Goal: Task Accomplishment & Management: Manage account settings

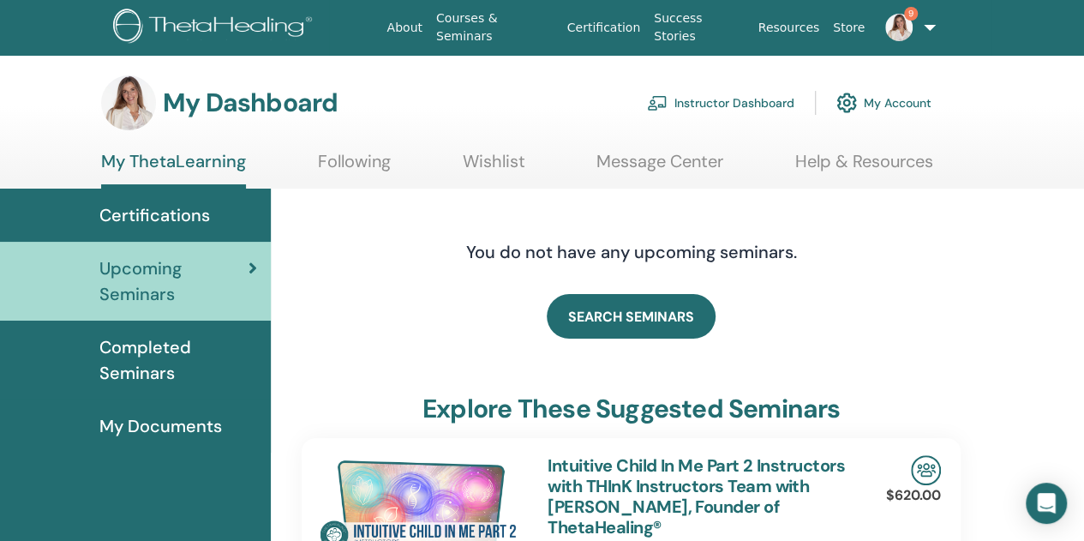
click at [726, 100] on link "Instructor Dashboard" at bounding box center [720, 103] width 147 height 38
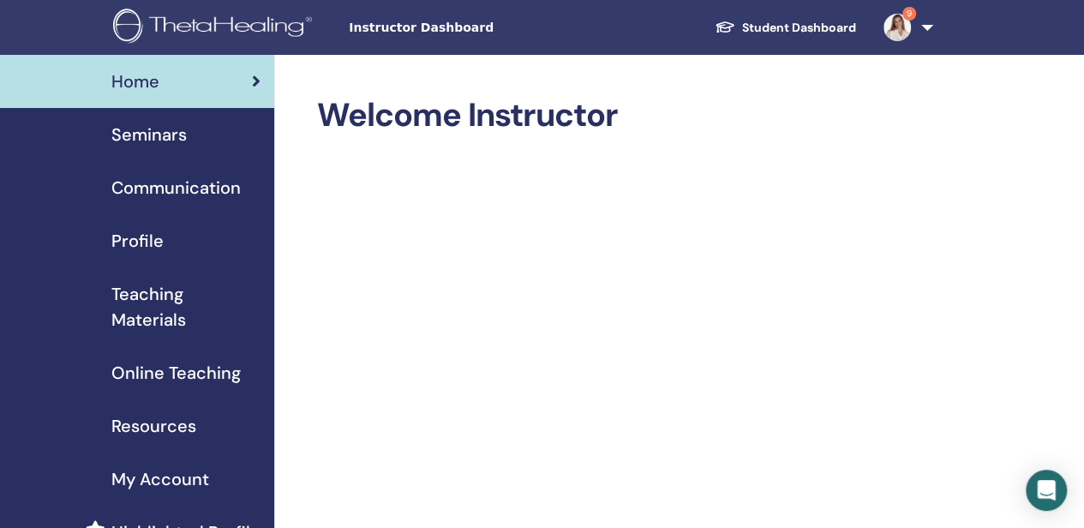
click at [156, 139] on span "Seminars" at bounding box center [148, 135] width 75 height 26
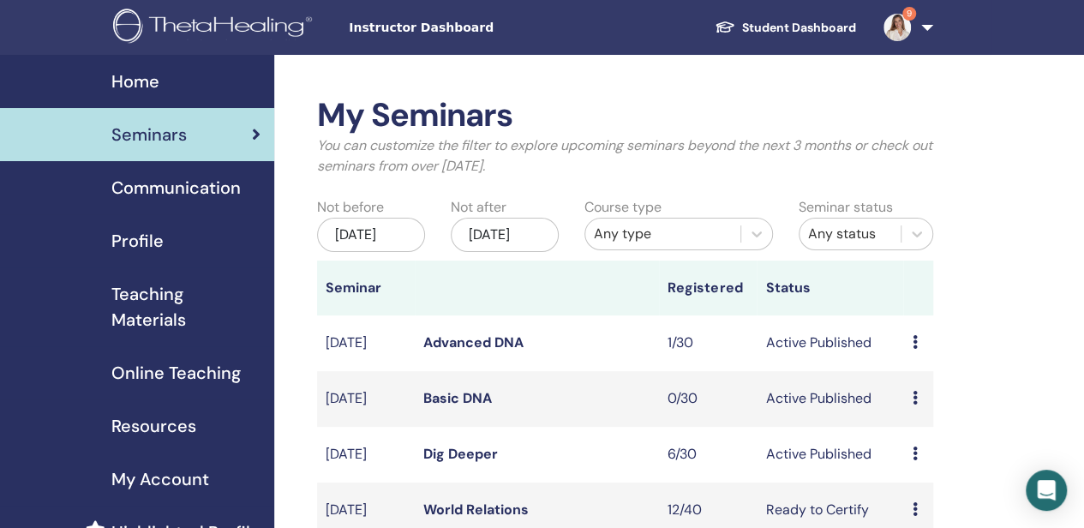
click at [461, 463] on link "Dig Deeper" at bounding box center [460, 454] width 75 height 18
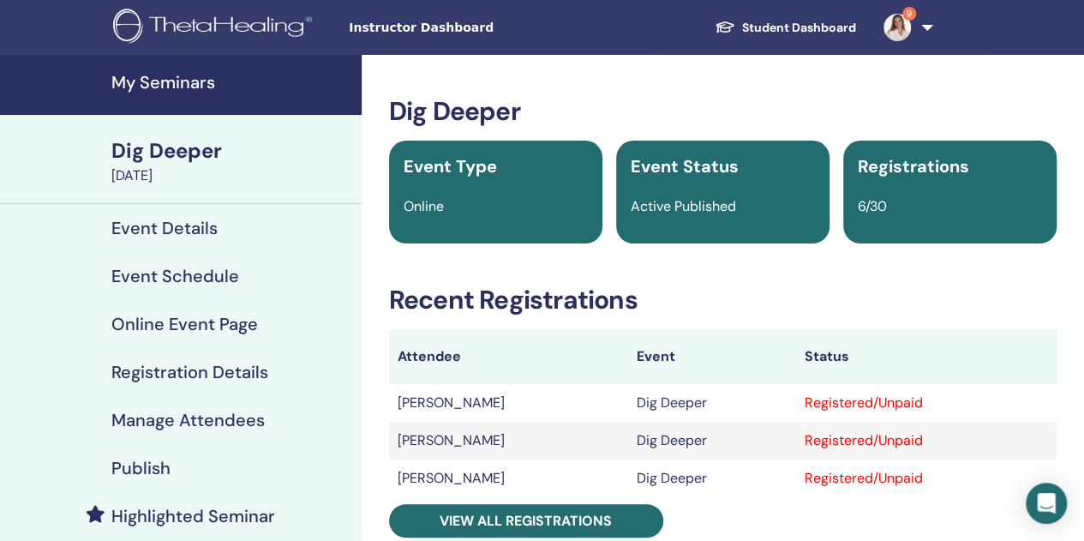
click at [233, 417] on h4 "Manage Attendees" at bounding box center [187, 420] width 153 height 21
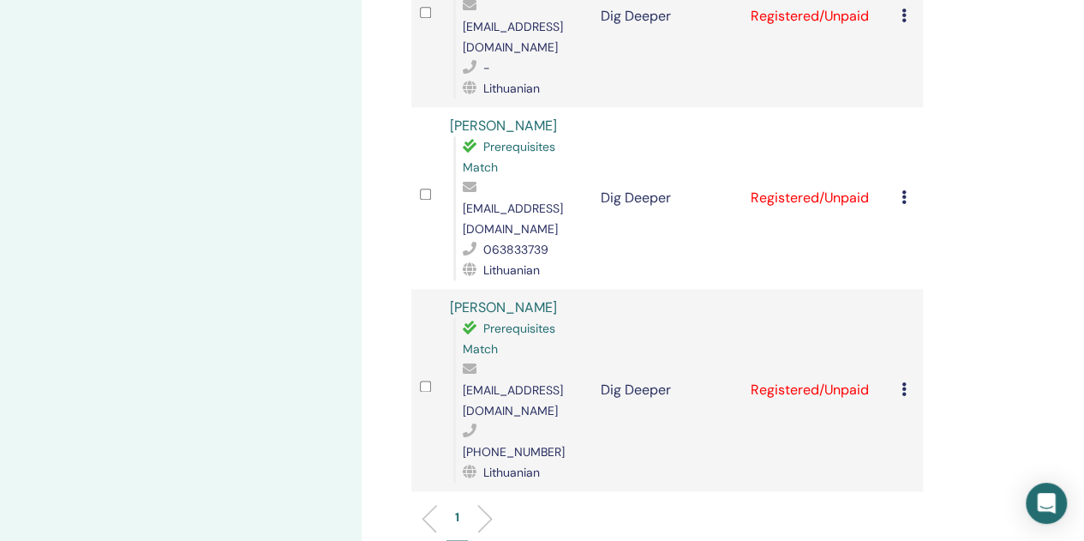
scroll to position [942, 0]
click at [900, 287] on td "Cancel Registration Do not auto-certify Mark as Paid Mark as Unpaid Mark as Abs…" at bounding box center [908, 388] width 30 height 202
click at [906, 378] on div "Cancel Registration Do not auto-certify Mark as Paid Mark as Unpaid Mark as Abs…" at bounding box center [907, 388] width 13 height 21
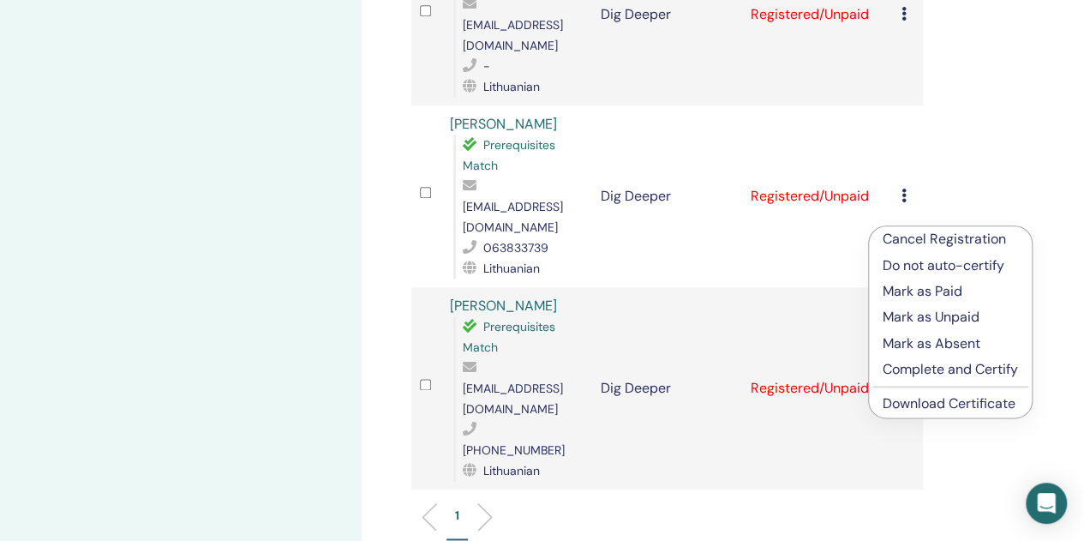
click at [924, 407] on link "Download Certificate" at bounding box center [948, 403] width 133 height 18
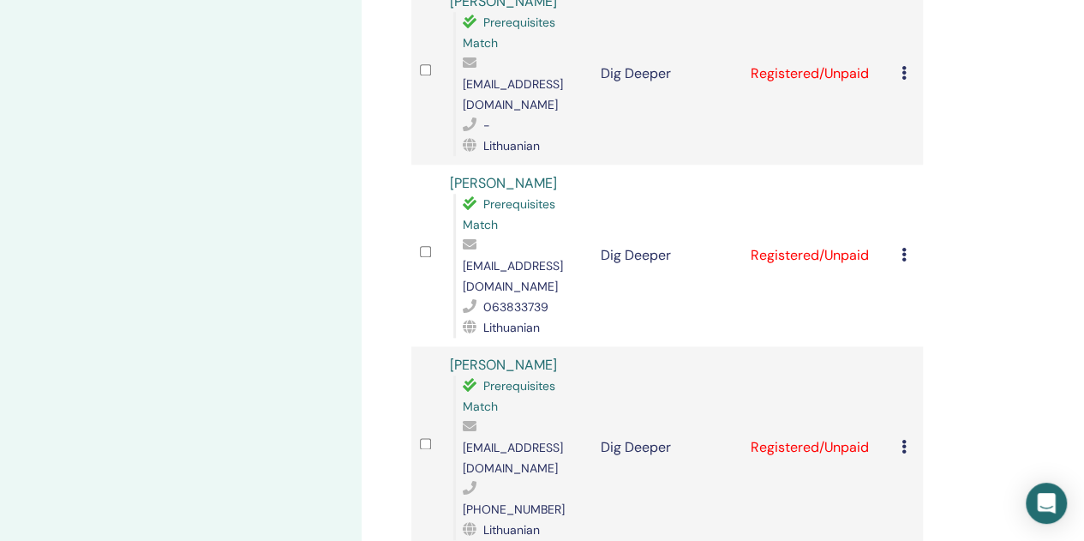
scroll to position [857, 0]
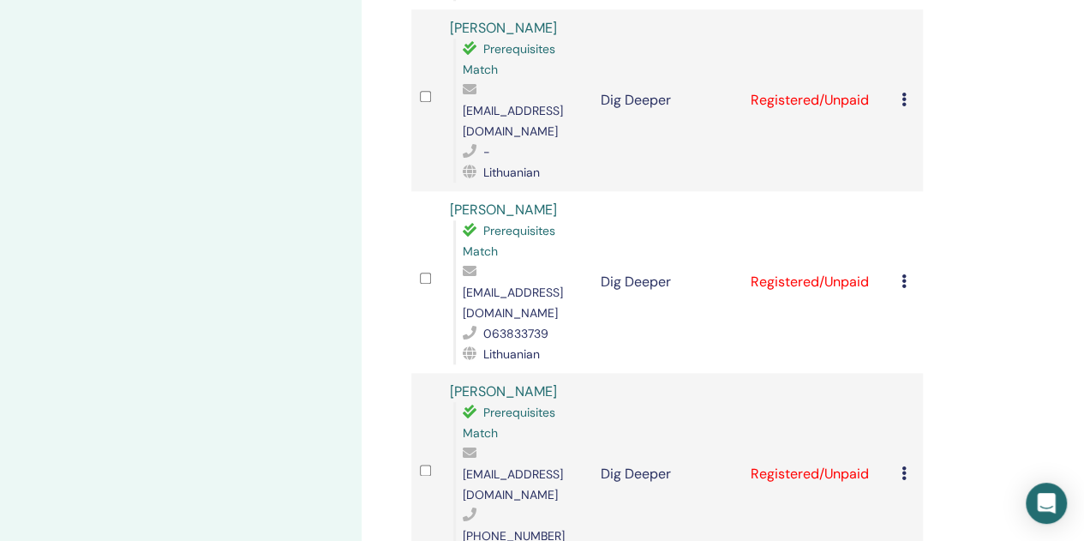
click at [900, 191] on td "Cancel Registration Do not auto-certify Mark as Paid Mark as Unpaid Mark as Abs…" at bounding box center [908, 282] width 30 height 182
click at [904, 274] on icon at bounding box center [903, 281] width 5 height 14
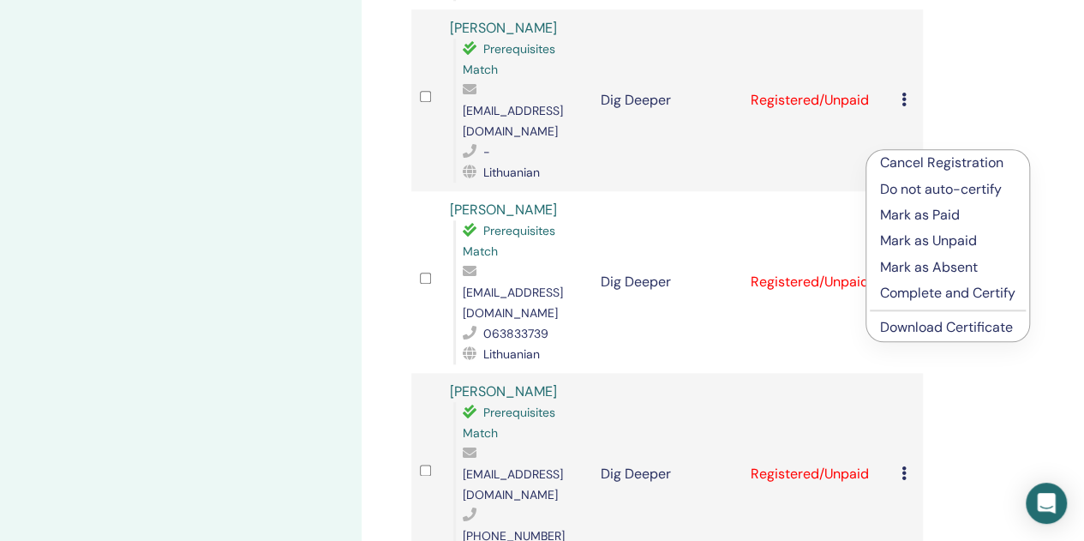
click at [910, 329] on link "Download Certificate" at bounding box center [946, 327] width 133 height 18
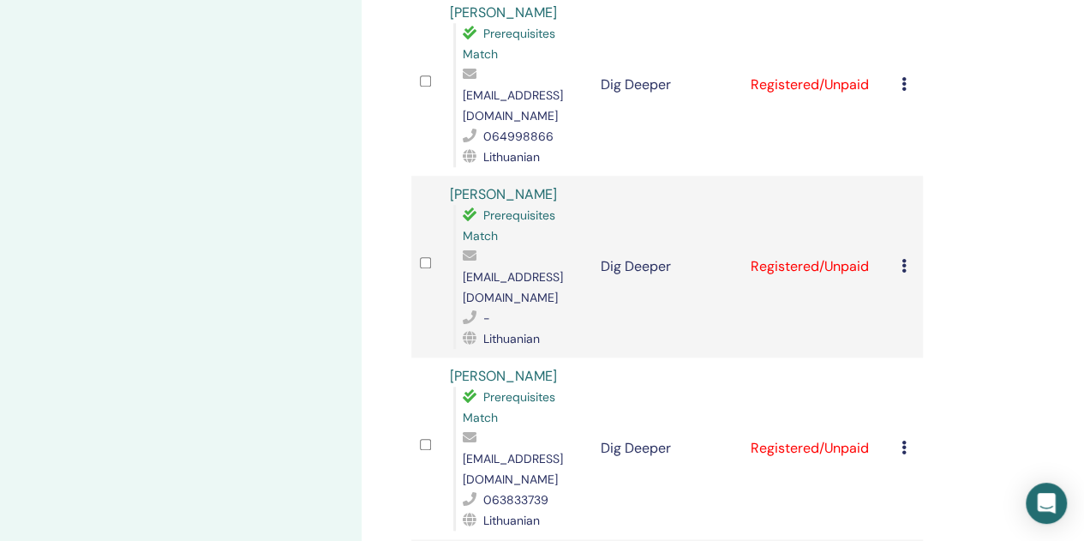
scroll to position [685, 0]
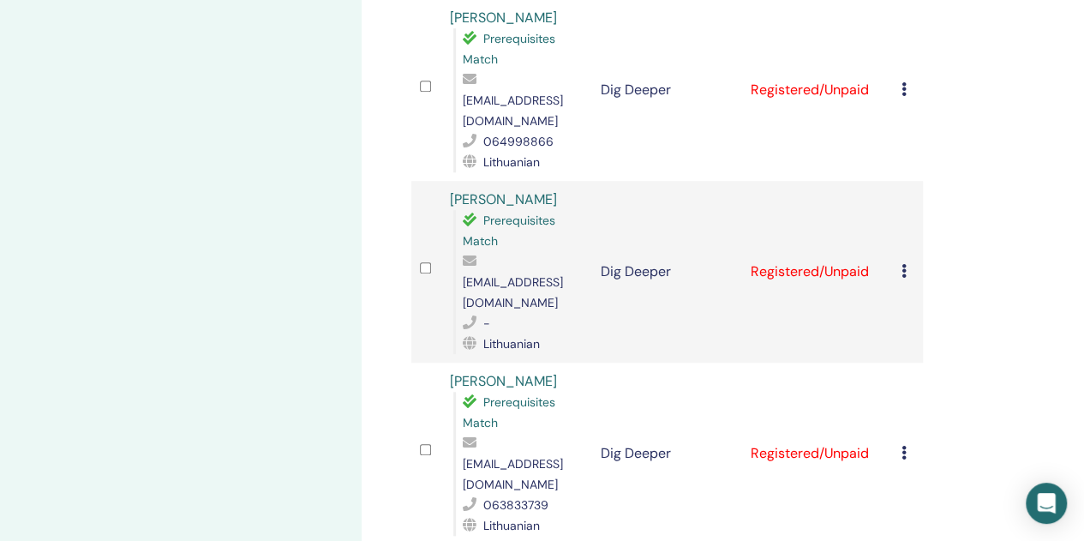
click at [900, 181] on td "Cancel Registration Do not auto-certify Mark as Paid Mark as Unpaid Mark as Abs…" at bounding box center [908, 272] width 30 height 182
click at [905, 264] on icon at bounding box center [903, 271] width 5 height 14
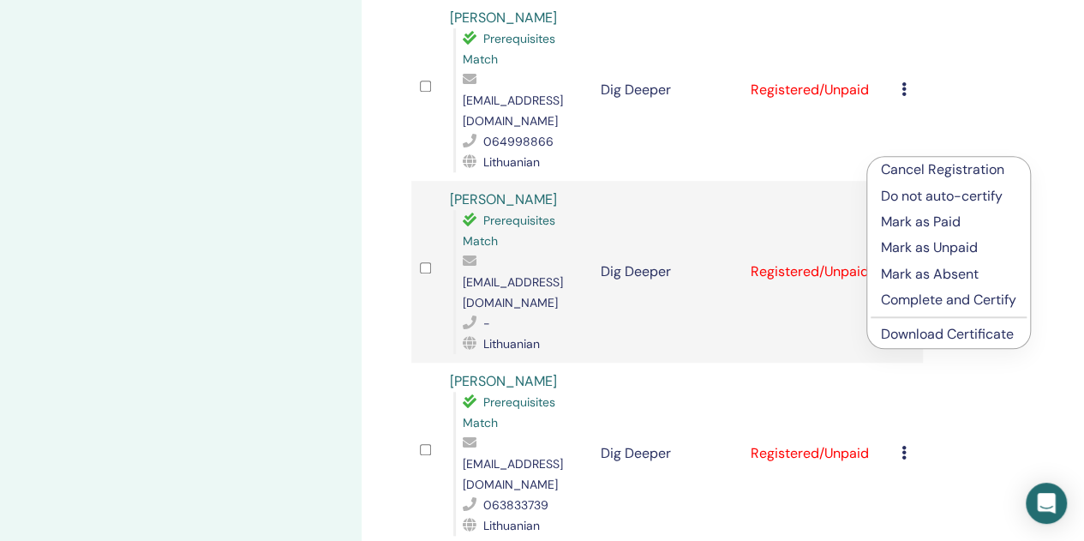
click at [900, 332] on link "Download Certificate" at bounding box center [947, 334] width 133 height 18
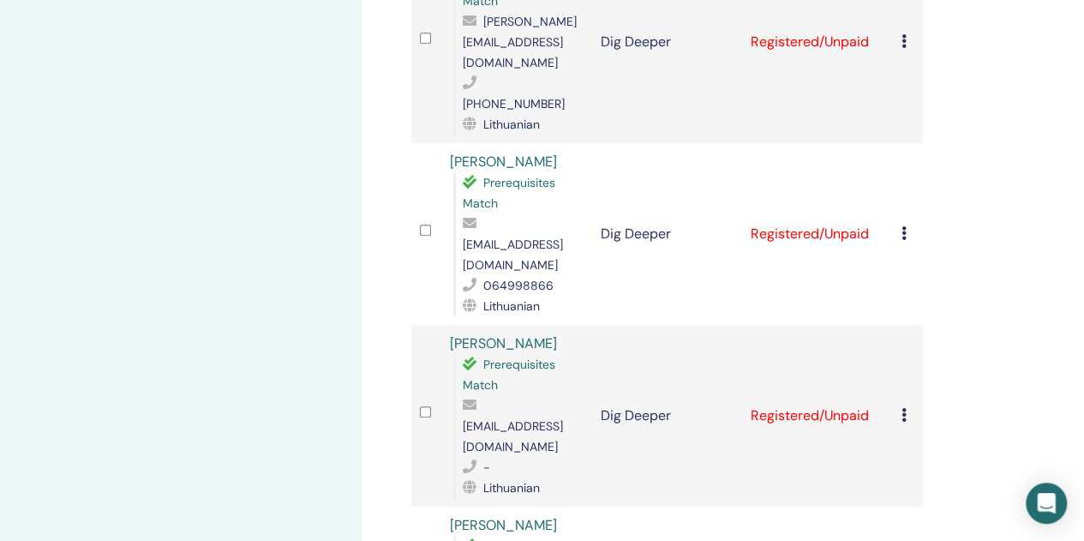
scroll to position [514, 0]
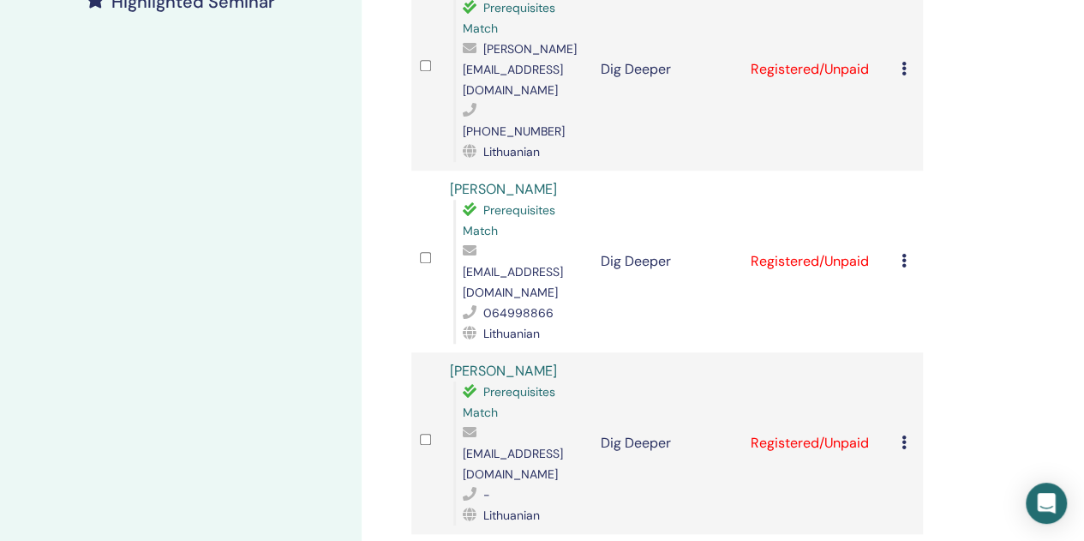
click at [901, 254] on icon at bounding box center [903, 261] width 5 height 14
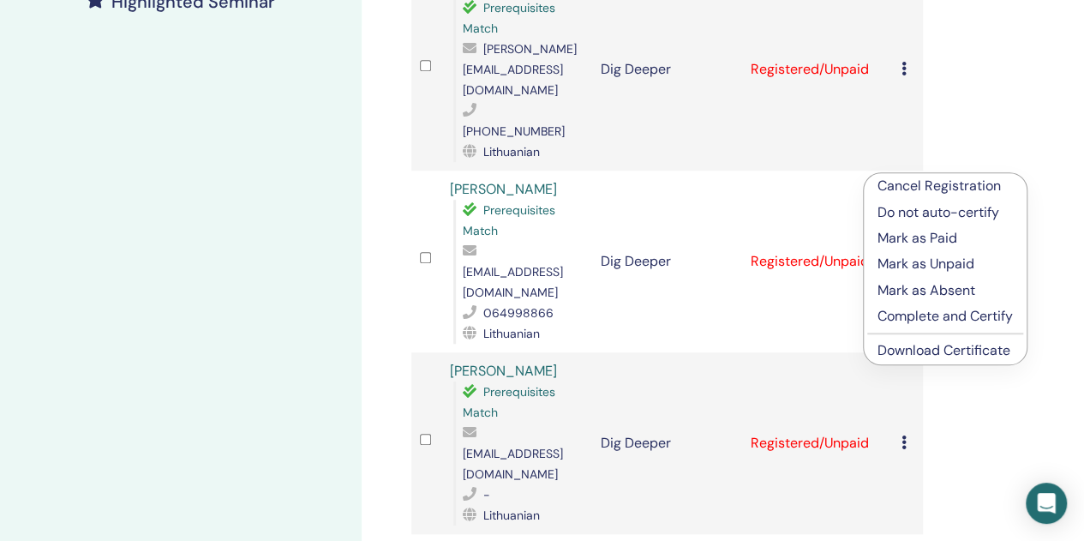
click at [907, 350] on link "Download Certificate" at bounding box center [943, 350] width 133 height 18
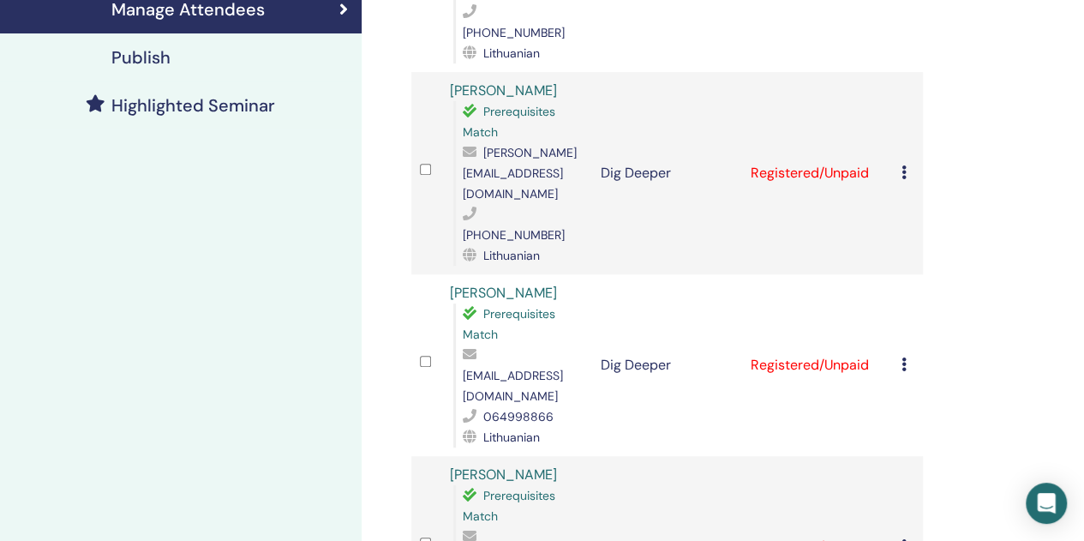
scroll to position [257, 0]
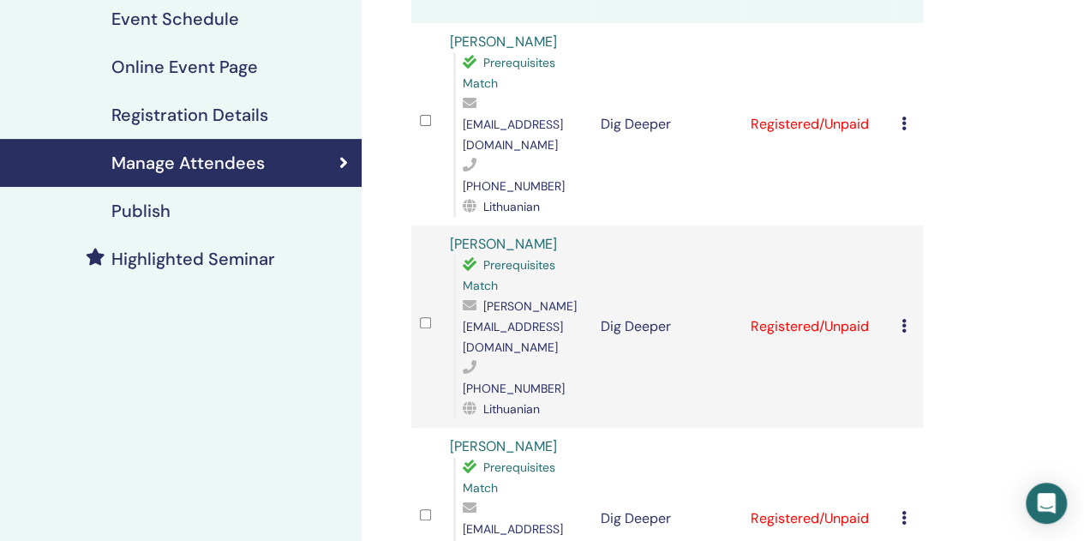
click at [905, 319] on icon at bounding box center [903, 326] width 5 height 14
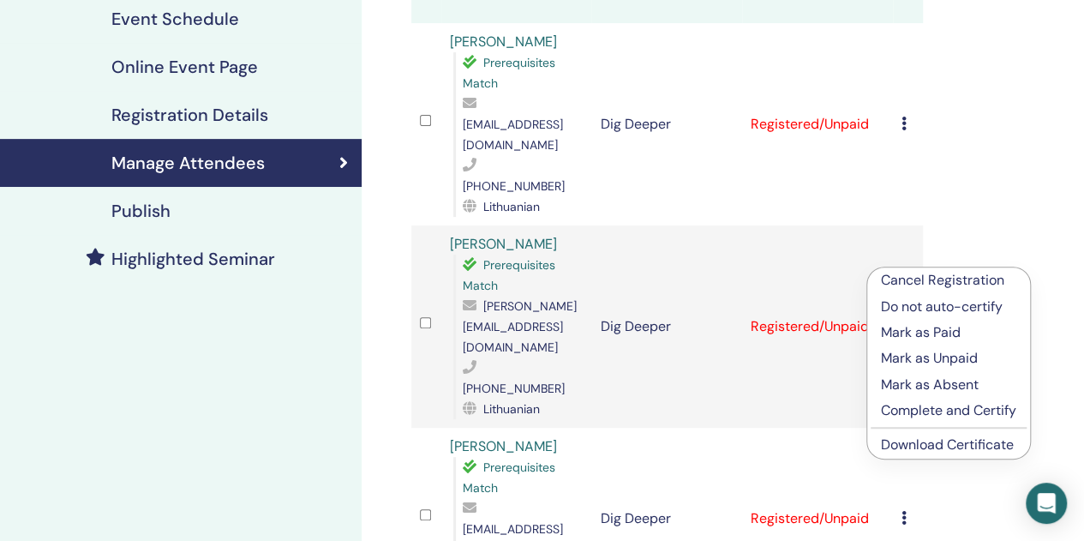
click at [920, 445] on link "Download Certificate" at bounding box center [947, 444] width 133 height 18
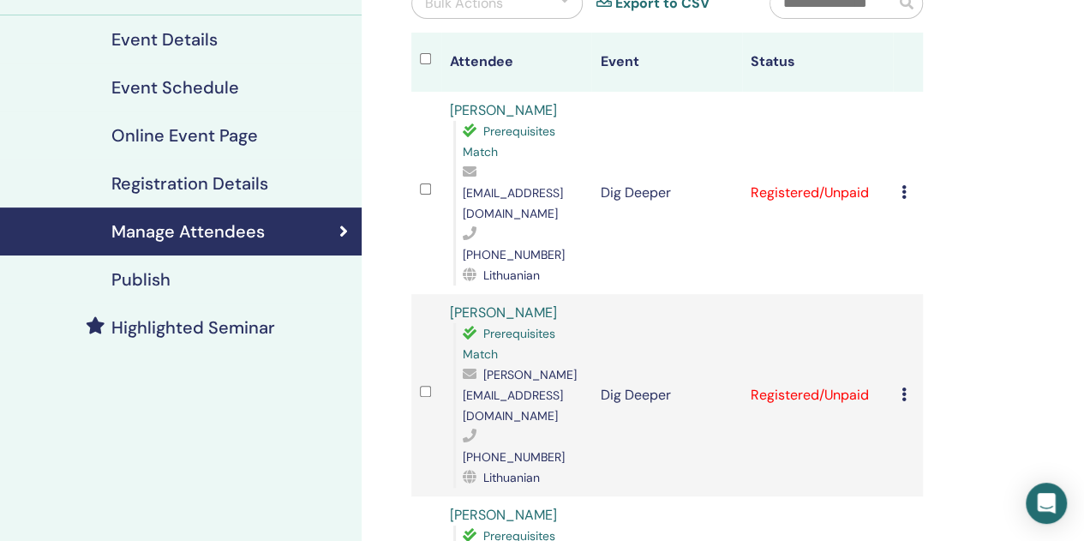
scroll to position [86, 0]
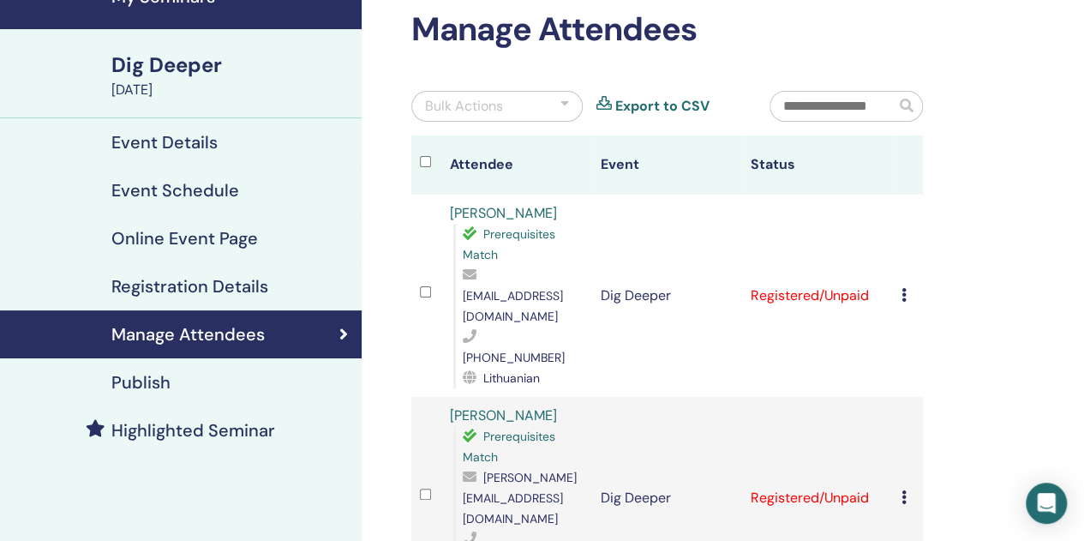
click at [900, 273] on td "Cancel Registration Do not auto-certify Mark as Paid Mark as Unpaid Mark as Abs…" at bounding box center [908, 295] width 30 height 202
click at [906, 288] on icon at bounding box center [903, 295] width 5 height 14
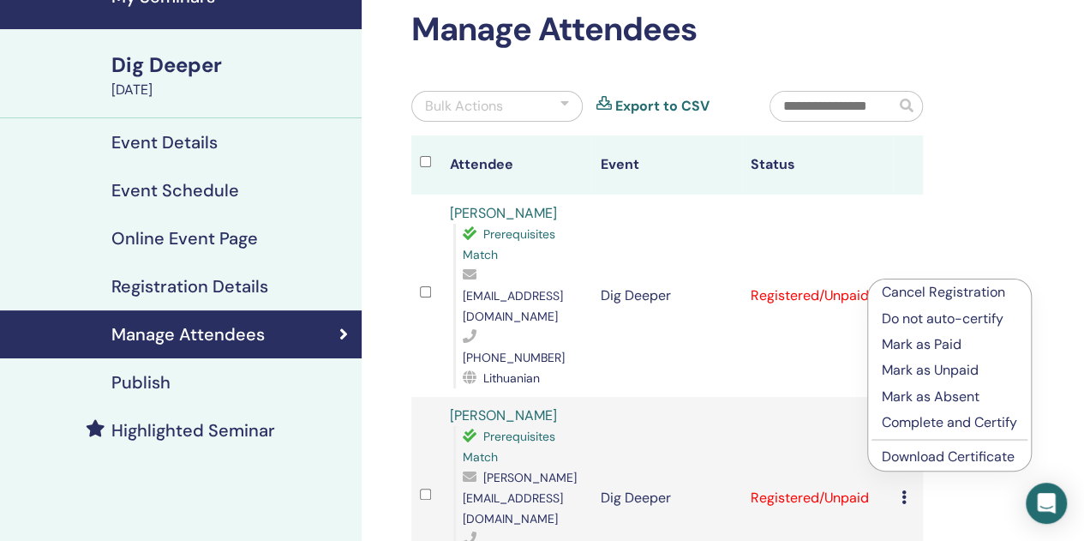
click at [918, 462] on link "Download Certificate" at bounding box center [948, 456] width 133 height 18
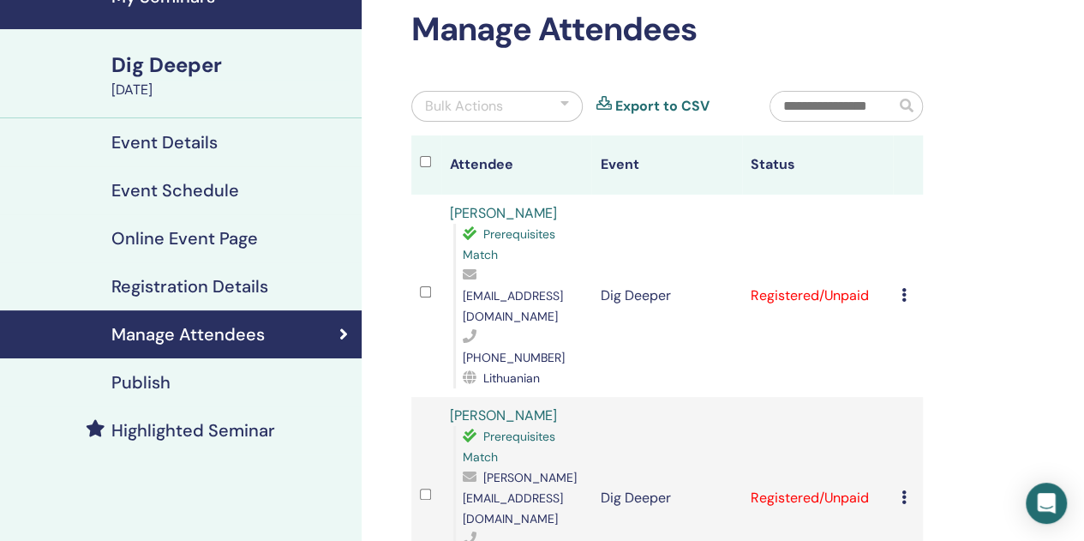
click at [570, 105] on div "Bulk Actions" at bounding box center [496, 106] width 171 height 31
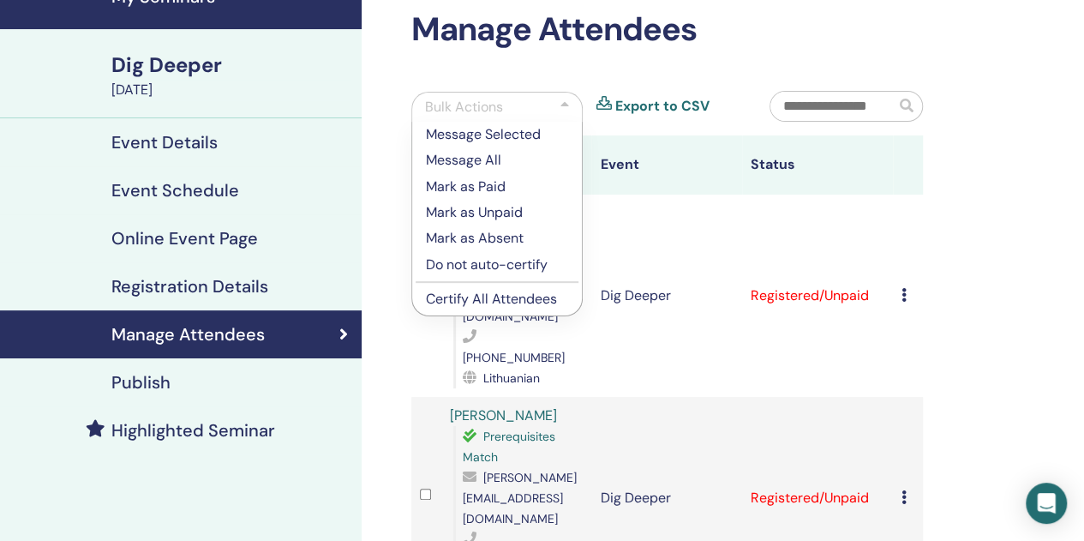
click at [493, 188] on p "Mark as Paid" at bounding box center [497, 186] width 142 height 21
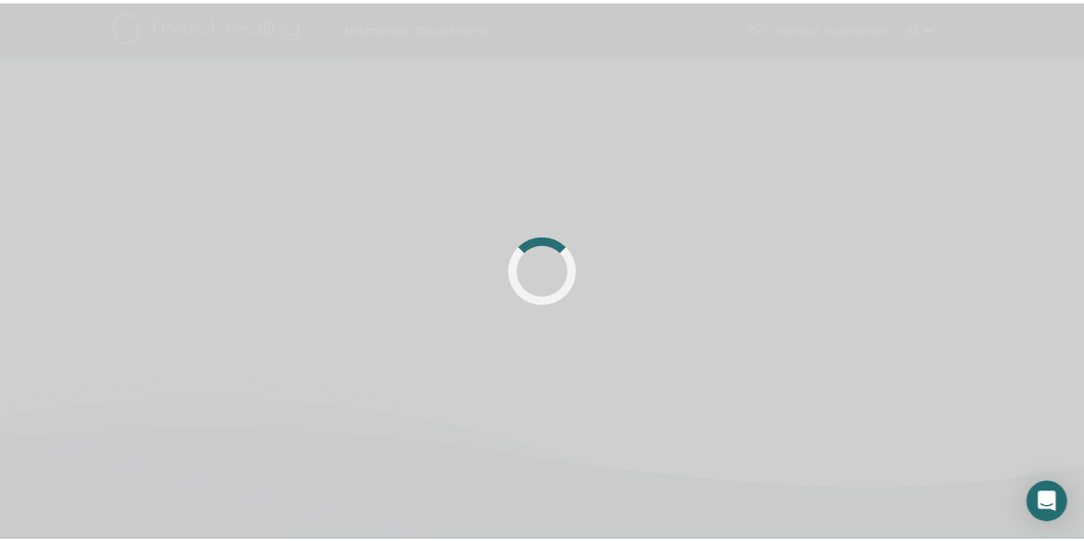
scroll to position [86, 0]
